Goal: Task Accomplishment & Management: Complete application form

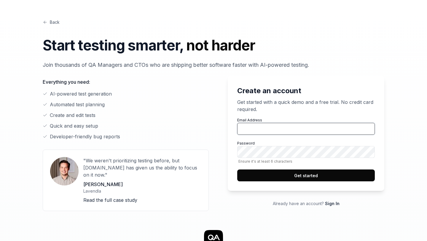
click at [265, 127] on input "Email Address" at bounding box center [306, 129] width 138 height 12
type input "[EMAIL_ADDRESS][DOMAIN_NAME]"
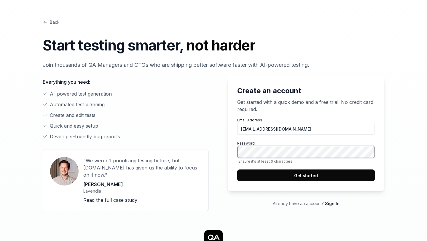
click at [237, 169] on button "Get started" at bounding box center [306, 175] width 138 height 12
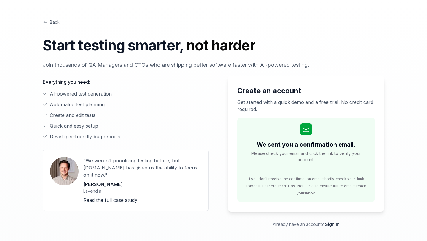
click at [53, 20] on link "Back" at bounding box center [51, 22] width 17 height 6
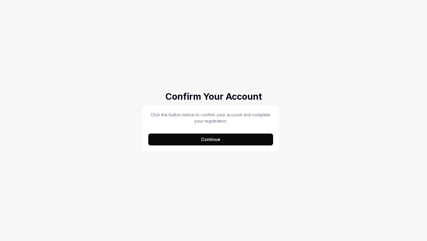
click at [231, 141] on button "Continue" at bounding box center [210, 140] width 125 height 12
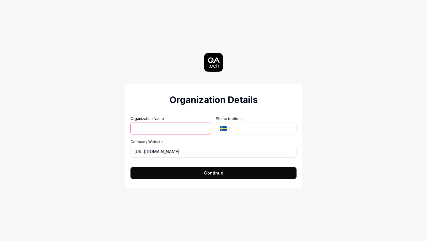
click at [185, 129] on input "Organization Name" at bounding box center [171, 129] width 81 height 12
type input "7FT"
click at [247, 131] on input "tel" at bounding box center [265, 129] width 63 height 12
click at [228, 128] on button "SE" at bounding box center [225, 129] width 18 height 12
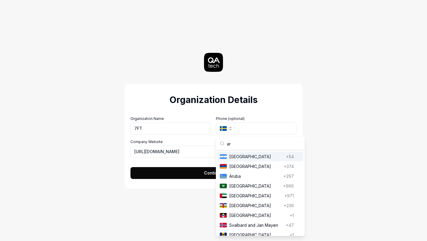
type input "ar"
click at [243, 157] on span "Argentina" at bounding box center [256, 156] width 55 height 6
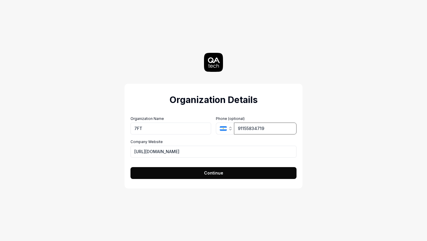
type input "91155834719"
click at [193, 177] on button "Continue" at bounding box center [214, 173] width 166 height 12
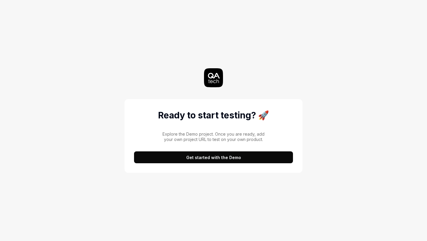
click at [205, 160] on button "Get started with the Demo" at bounding box center [213, 157] width 159 height 12
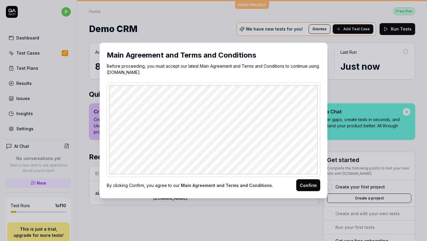
click at [307, 185] on button "Confirm" at bounding box center [308, 185] width 24 height 12
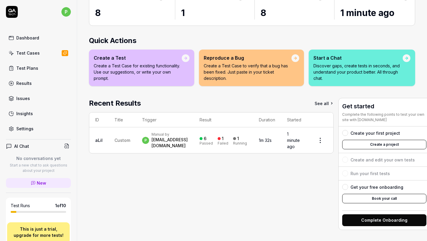
scroll to position [54, 14]
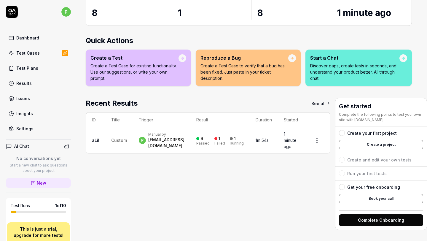
click at [21, 147] on h4 "AI Chat" at bounding box center [21, 146] width 15 height 6
click at [8, 147] on icon at bounding box center [9, 146] width 6 height 6
click at [34, 51] on div "Test Cases" at bounding box center [27, 53] width 23 height 6
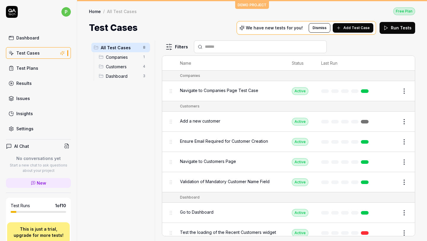
click at [122, 59] on span "Companies" at bounding box center [123, 57] width 34 height 6
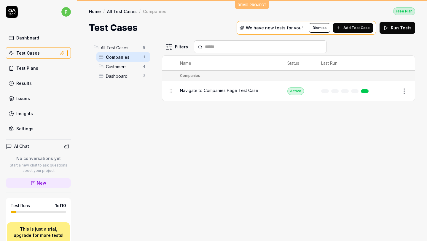
click at [228, 92] on span "Navigate to Companies Page Test Case" at bounding box center [219, 90] width 78 height 6
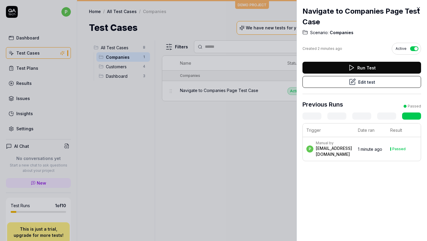
click at [348, 80] on button "Edit test" at bounding box center [362, 82] width 119 height 12
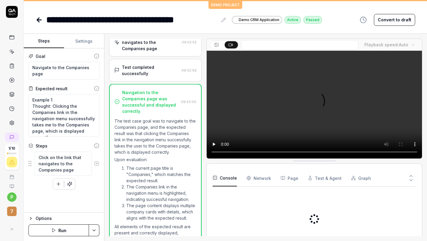
scroll to position [38, 0]
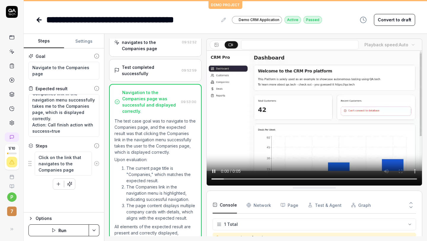
scroll to position [25, 0]
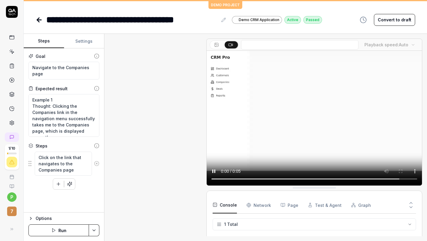
scroll to position [38, 0]
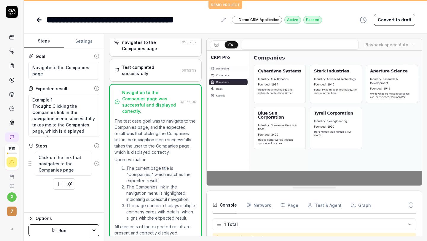
click at [160, 119] on p "The test case goal was to navigate to the Companies page, and the expected resu…" at bounding box center [156, 136] width 82 height 37
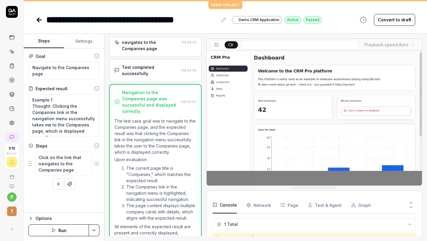
click at [423, 205] on div "Open browser 09:52:43 Staging https://qacrmdemo.netlify.app/ Click on the link …" at bounding box center [265, 137] width 323 height 207
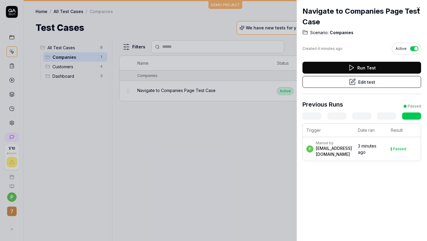
click at [420, 9] on icon at bounding box center [418, 8] width 5 height 5
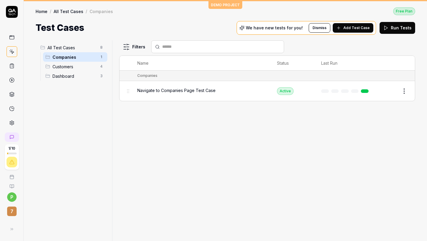
click at [152, 92] on span "Navigate to Companies Page Test Case" at bounding box center [176, 90] width 78 height 6
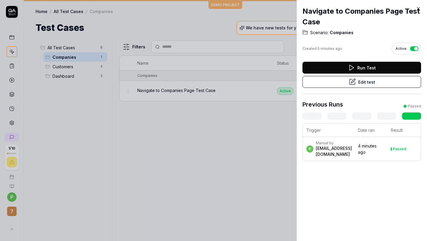
click at [370, 81] on button "Edit test" at bounding box center [362, 82] width 119 height 12
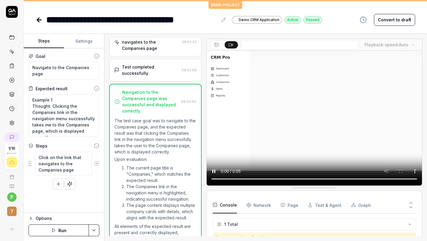
scroll to position [38, 0]
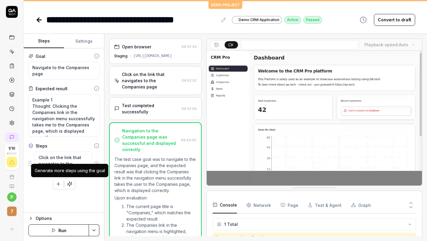
click at [69, 185] on icon "button" at bounding box center [69, 183] width 5 height 5
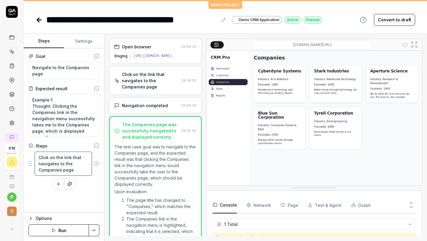
click at [45, 166] on textarea "Click on the link that navigates to the Companies page" at bounding box center [63, 164] width 57 height 24
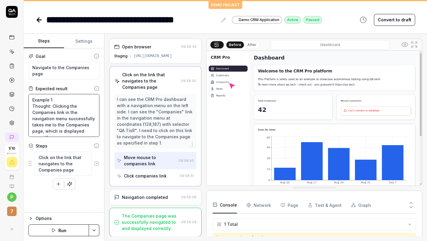
click at [45, 123] on textarea "Example 1 Thought: Clicking the Companies link in the navigation menu successfu…" at bounding box center [63, 115] width 71 height 43
click at [49, 161] on textarea "Click on the link that navigates to the Companies page" at bounding box center [63, 164] width 57 height 24
click at [61, 66] on textarea "Navigate to the Companies page" at bounding box center [63, 71] width 71 height 18
click at [64, 104] on textarea "Example 1 Thought: Clicking the Companies link in the navigation menu successfu…" at bounding box center [63, 115] width 71 height 43
click at [147, 88] on div "Click on the link that navigates to the Companies page" at bounding box center [150, 81] width 56 height 19
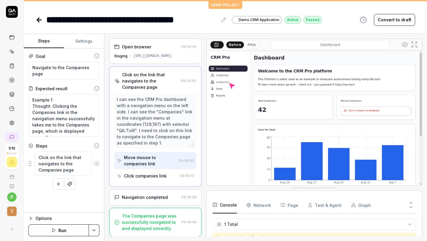
scroll to position [0, 0]
click at [71, 166] on textarea "Click on the link that navigates to the Companies page" at bounding box center [63, 164] width 57 height 24
click at [270, 198] on div "Console Network Page Test & Agent Graph" at bounding box center [315, 205] width 204 height 17
click at [412, 206] on icon at bounding box center [411, 206] width 5 height 5
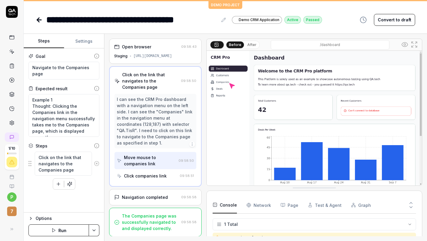
click at [412, 206] on icon at bounding box center [411, 206] width 5 height 5
click at [411, 202] on icon at bounding box center [411, 202] width 3 height 1
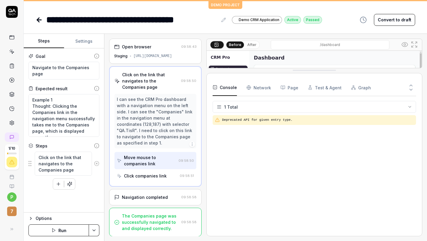
click at [411, 202] on div "Deprecated API for given entry type." at bounding box center [315, 172] width 204 height 115
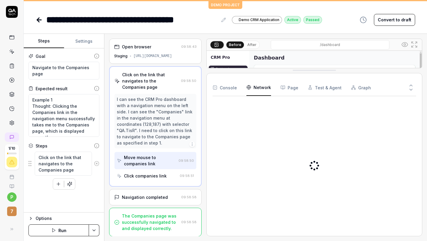
click at [260, 85] on Requests "Network" at bounding box center [259, 87] width 25 height 17
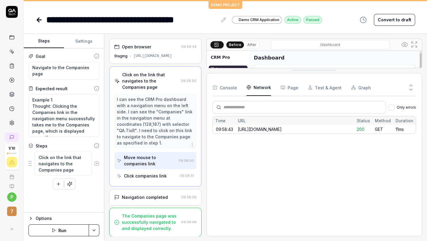
click at [291, 89] on button "Page" at bounding box center [290, 87] width 18 height 17
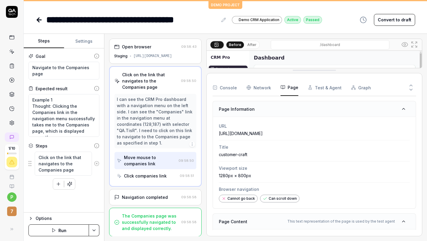
click at [319, 87] on button "Test & Agent" at bounding box center [325, 87] width 34 height 17
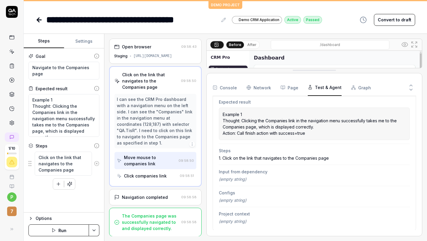
scroll to position [87, 0]
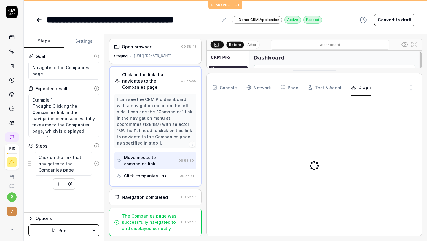
click at [355, 87] on button "Graph" at bounding box center [361, 87] width 20 height 17
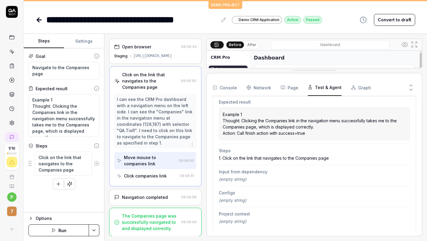
click at [324, 89] on button "Test & Agent" at bounding box center [325, 87] width 34 height 17
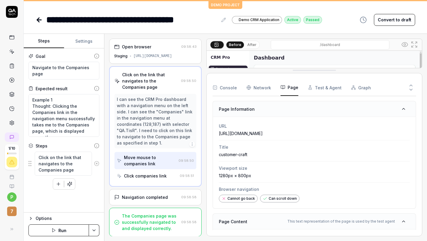
click at [288, 88] on button "Page" at bounding box center [290, 87] width 18 height 17
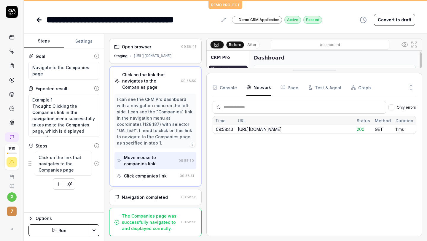
click at [260, 88] on Requests "Network" at bounding box center [259, 87] width 25 height 17
click at [231, 85] on button "Console" at bounding box center [225, 87] width 24 height 17
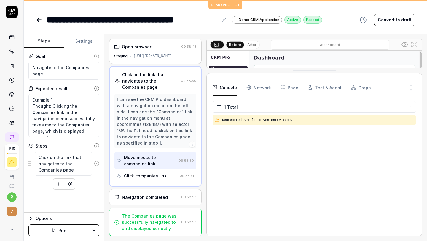
click at [408, 89] on button at bounding box center [411, 91] width 10 height 8
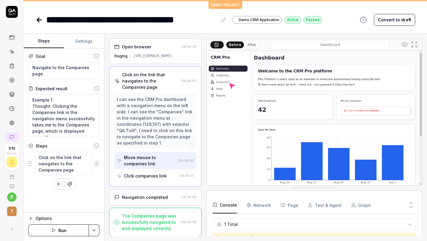
click at [250, 45] on button "After" at bounding box center [252, 45] width 14 height 7
click at [239, 45] on button "Before" at bounding box center [235, 45] width 17 height 7
click at [217, 45] on icon at bounding box center [216, 46] width 3 height 2
click at [248, 44] on button "After" at bounding box center [252, 45] width 14 height 7
click at [236, 44] on button "Before" at bounding box center [235, 45] width 17 height 7
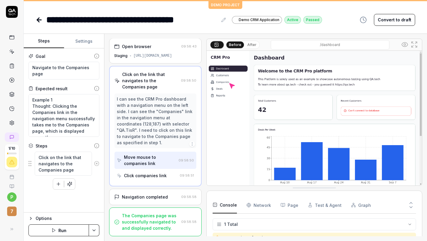
scroll to position [0, 0]
click at [76, 231] on button "Run" at bounding box center [58, 230] width 61 height 12
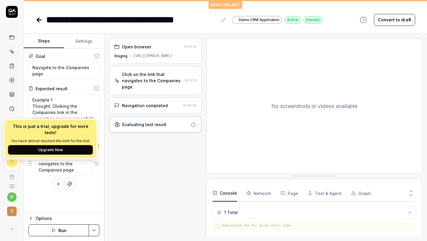
click at [18, 95] on div at bounding box center [11, 67] width 23 height 122
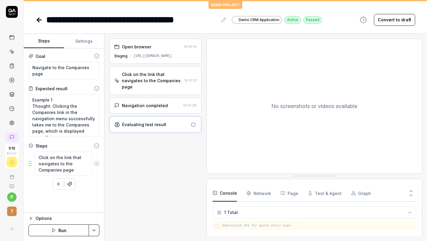
click at [11, 50] on icon at bounding box center [11, 51] width 5 height 5
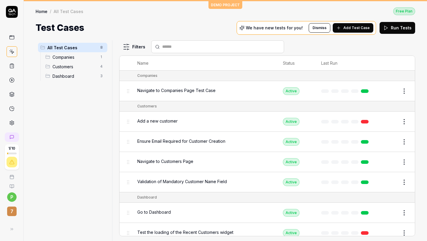
click at [66, 69] on div "Customers 4" at bounding box center [75, 66] width 64 height 9
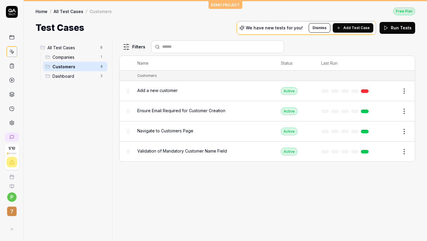
click at [9, 69] on link at bounding box center [12, 66] width 11 height 11
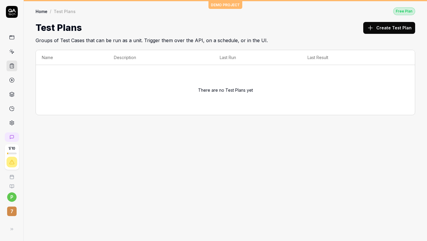
click at [9, 81] on circle at bounding box center [11, 80] width 4 height 4
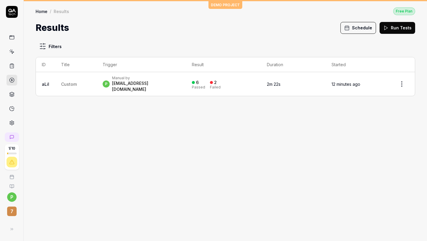
click at [169, 77] on div "p Manual by pfarias@7ftservices.com" at bounding box center [141, 84] width 77 height 17
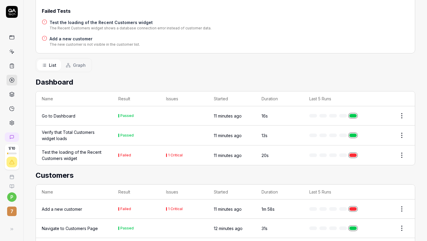
scroll to position [151, 0]
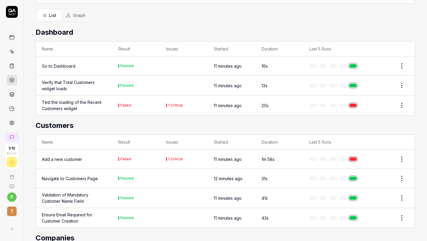
click at [176, 105] on td "1 Critical" at bounding box center [184, 106] width 48 height 20
click at [404, 97] on html "1 / 10 p 7 DEMO PROJECT Home / Results / Run: aLiI Free Plan Home / Results / R…" at bounding box center [213, 120] width 427 height 241
click at [82, 95] on html "1 / 10 p 7 DEMO PROJECT Home / Results / Run: aLiI Free Plan Home / Results / R…" at bounding box center [213, 120] width 427 height 241
click at [82, 99] on div "Test the loading of the Recent Customers widget" at bounding box center [74, 105] width 65 height 12
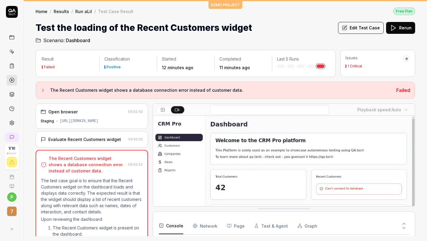
click at [408, 59] on div at bounding box center [406, 59] width 4 height 4
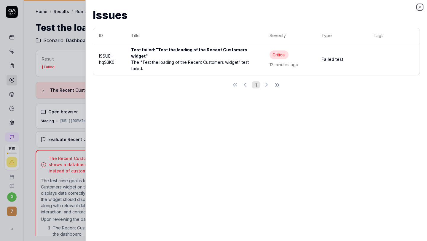
click at [421, 9] on icon "button" at bounding box center [420, 7] width 5 height 5
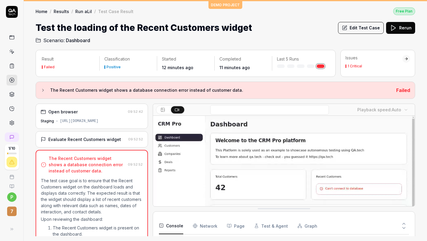
click at [10, 110] on icon at bounding box center [11, 109] width 4 height 4
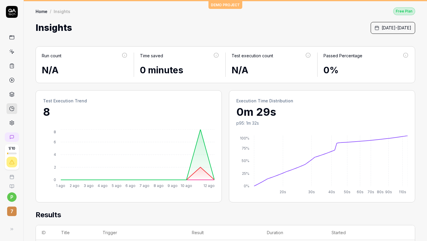
click at [10, 82] on icon at bounding box center [11, 79] width 5 height 5
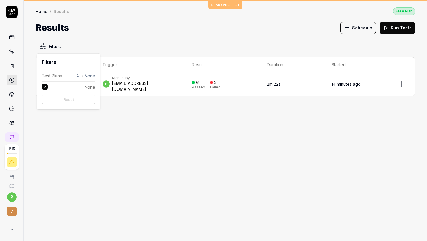
click at [48, 43] on html "1 / 10 p 7 DEMO PROJECT Home / Results Free Plan Home / Results Free Plan Resul…" at bounding box center [213, 120] width 427 height 241
click at [123, 39] on html "1 / 10 p 7 DEMO PROJECT Home / Results Free Plan Home / Results Free Plan Resul…" at bounding box center [213, 120] width 427 height 241
click at [11, 38] on icon at bounding box center [11, 37] width 5 height 5
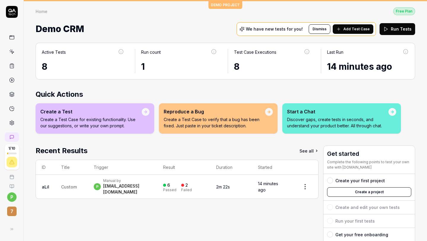
click at [134, 115] on div "Create a Test Create a Test Case for existing functionality. Use our suggestion…" at bounding box center [90, 118] width 101 height 21
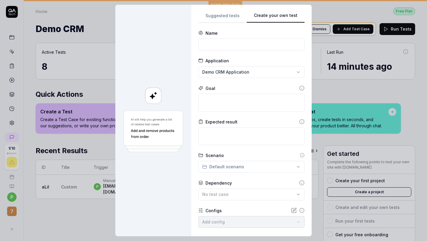
click at [287, 17] on button "Create your own test" at bounding box center [276, 17] width 58 height 11
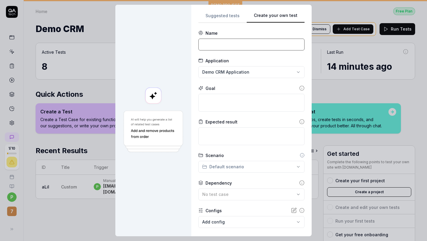
click at [233, 48] on input at bounding box center [251, 45] width 106 height 12
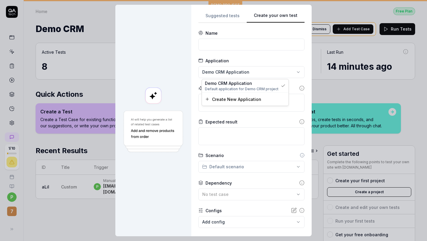
click at [233, 74] on div "**********" at bounding box center [213, 120] width 427 height 241
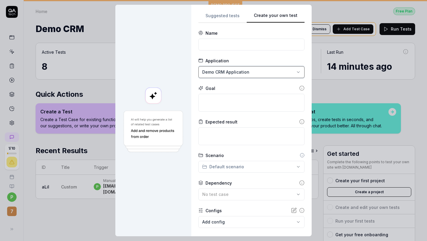
click at [178, 59] on div "**********" at bounding box center [213, 120] width 427 height 241
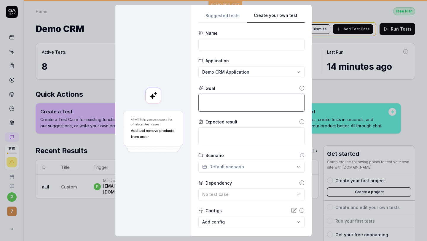
click at [219, 101] on textarea at bounding box center [251, 103] width 106 height 18
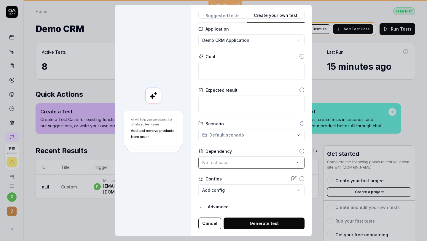
click at [224, 158] on button "No test case" at bounding box center [251, 163] width 106 height 12
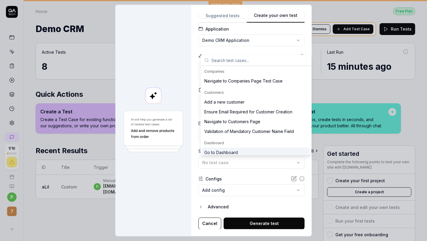
click at [139, 72] on div at bounding box center [153, 120] width 76 height 231
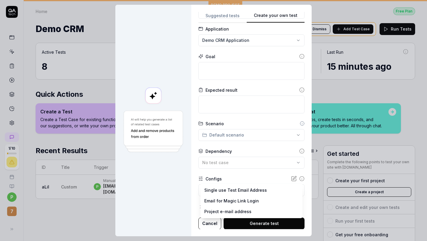
click at [216, 192] on body "1 / 10 p 7 DEMO PROJECT Home Free Plan Home Free Plan Demo CRM We have new test…" at bounding box center [213, 120] width 427 height 241
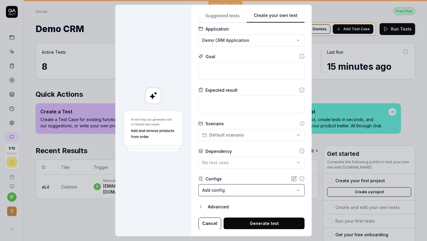
click at [162, 201] on div "**********" at bounding box center [213, 120] width 427 height 241
click at [202, 208] on icon "button" at bounding box center [200, 206] width 5 height 5
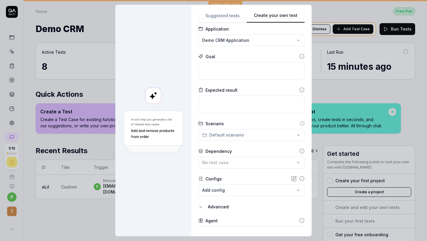
scroll to position [59, 0]
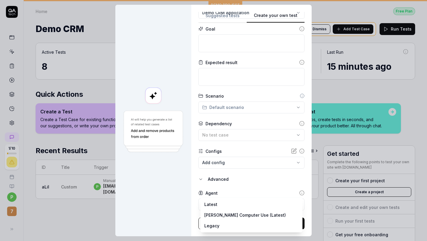
click at [210, 206] on body "1 / 10 p 7 DEMO PROJECT Home Free Plan Home Free Plan Demo CRM We have new test…" at bounding box center [213, 120] width 427 height 241
click at [170, 210] on div "**********" at bounding box center [213, 120] width 427 height 241
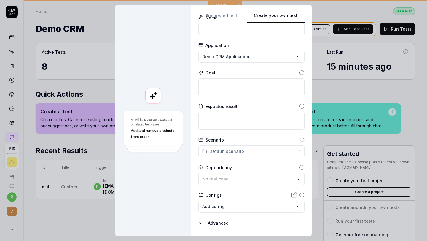
scroll to position [0, 0]
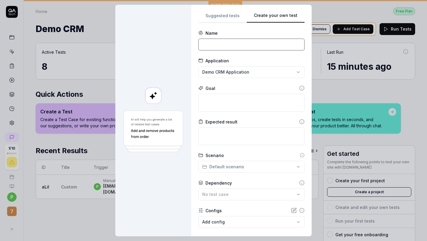
click at [238, 42] on input at bounding box center [251, 45] width 106 height 12
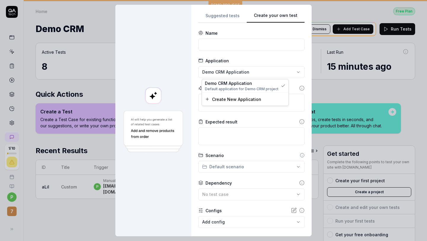
click at [242, 69] on div "**********" at bounding box center [213, 120] width 427 height 241
click at [233, 100] on span "Create New Application" at bounding box center [236, 99] width 49 height 6
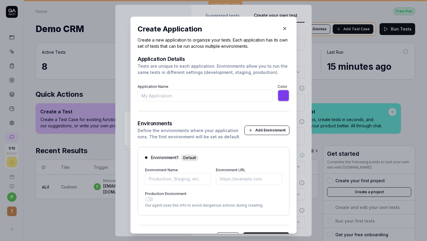
click at [285, 28] on icon "button" at bounding box center [284, 28] width 5 height 5
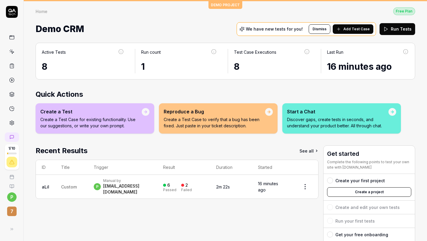
click at [318, 112] on div "Start a Chat" at bounding box center [337, 111] width 101 height 7
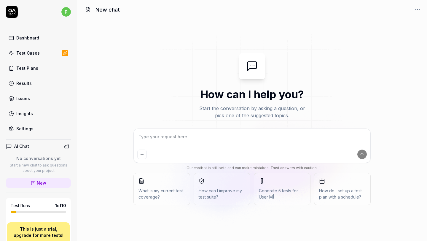
click at [180, 193] on span "What is my current test coverage?" at bounding box center [162, 194] width 47 height 12
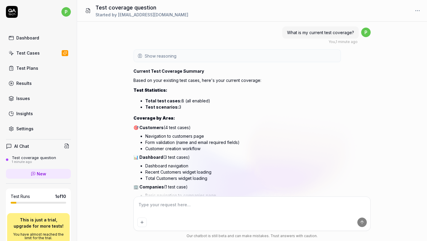
click at [50, 174] on link "New" at bounding box center [38, 174] width 65 height 10
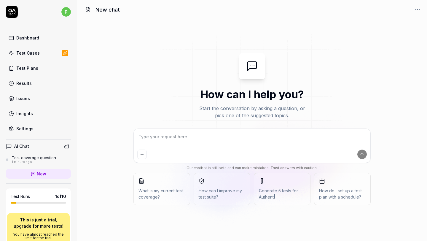
type textarea "*"
click at [27, 54] on div "Test Cases" at bounding box center [27, 53] width 23 height 6
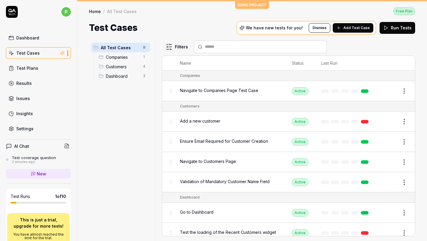
click at [341, 27] on icon at bounding box center [338, 28] width 5 height 5
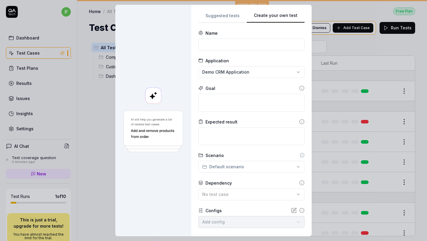
click at [293, 16] on button "Create your own test" at bounding box center [276, 17] width 58 height 11
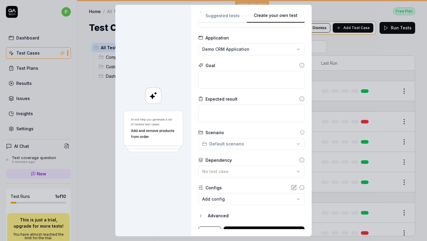
scroll to position [32, 0]
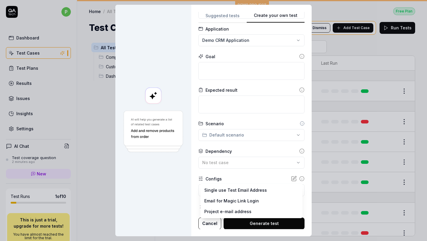
click at [211, 191] on body "p Dashboard Test Cases Test Plans Results Issues Insights Settings AI Chat Test…" at bounding box center [213, 120] width 427 height 241
click at [336, 145] on div "**********" at bounding box center [213, 120] width 427 height 241
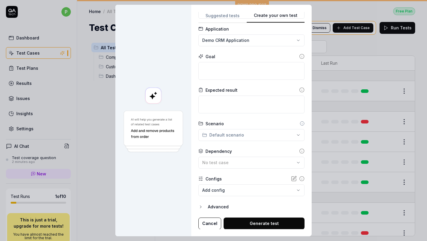
click at [202, 206] on icon "button" at bounding box center [200, 206] width 5 height 5
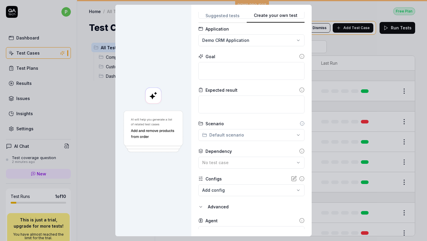
scroll to position [59, 0]
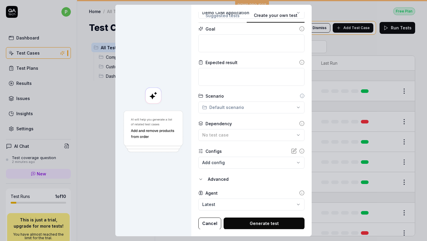
click at [207, 203] on body "p Dashboard Test Cases Test Plans Results Issues Insights Settings AI Chat Test…" at bounding box center [213, 120] width 427 height 241
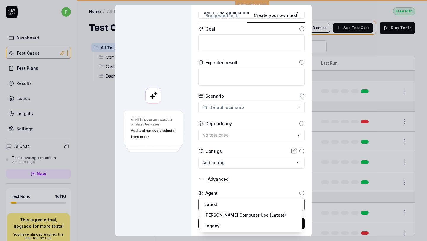
click at [168, 206] on div "**********" at bounding box center [213, 120] width 427 height 241
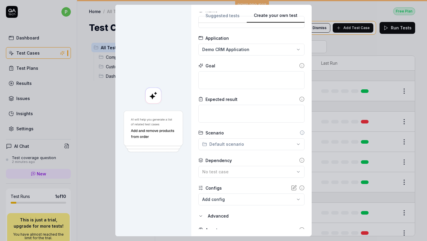
scroll to position [0, 0]
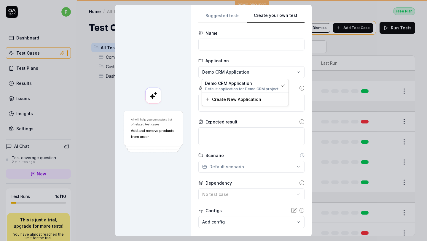
click at [254, 69] on div "**********" at bounding box center [213, 120] width 427 height 241
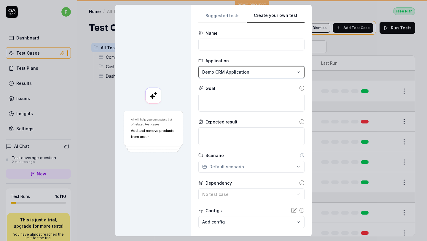
click at [168, 50] on div "**********" at bounding box center [213, 120] width 427 height 241
